Goal: Transaction & Acquisition: Subscribe to service/newsletter

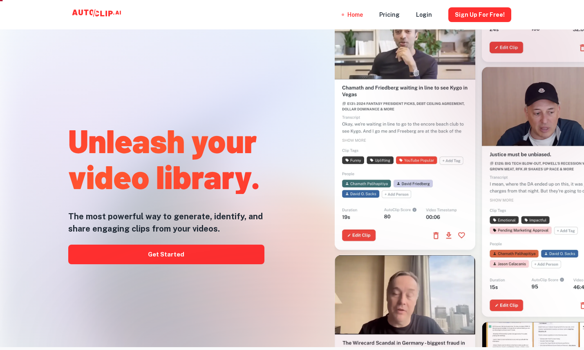
scroll to position [11, 0]
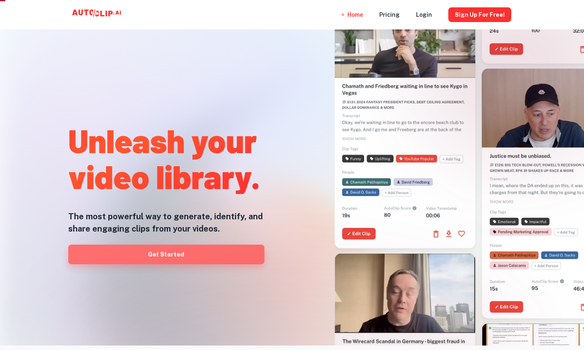
click at [223, 254] on link "Get Started" at bounding box center [166, 255] width 196 height 20
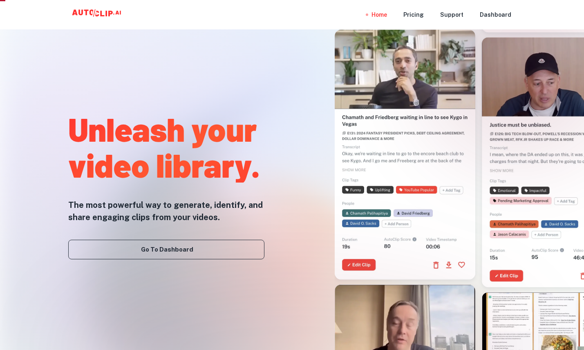
scroll to position [11, 0]
